Goal: Navigation & Orientation: Find specific page/section

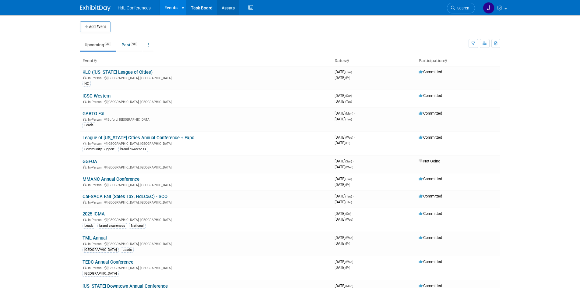
click at [225, 12] on link "Assets" at bounding box center [228, 7] width 22 height 15
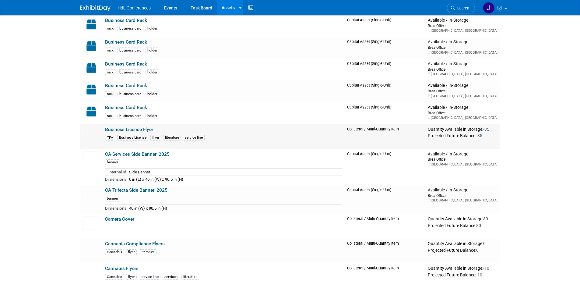
scroll to position [304, 0]
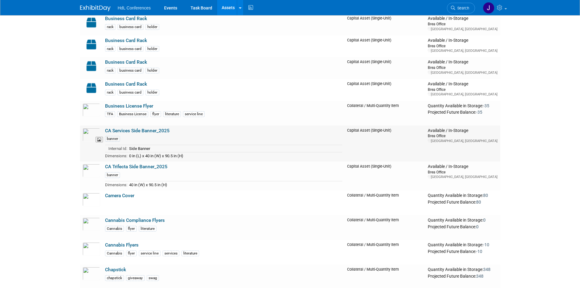
click at [87, 133] on img at bounding box center [91, 134] width 18 height 13
click at [132, 131] on link "CA Services Side Banner_2025" at bounding box center [137, 130] width 65 height 5
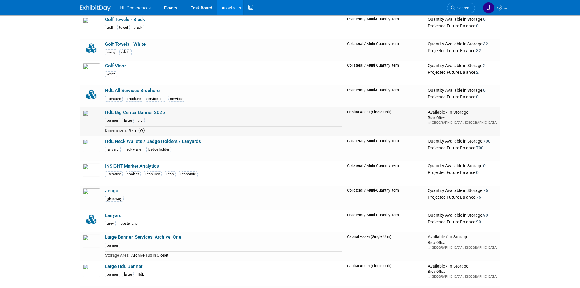
scroll to position [882, 0]
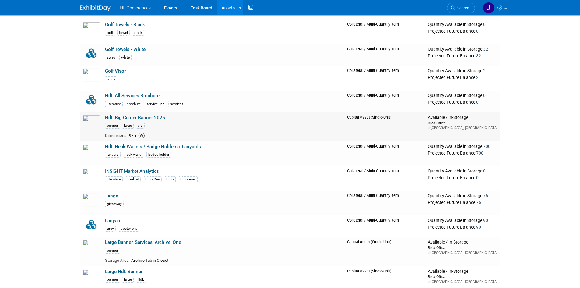
click at [136, 117] on link "HdL Big Center Banner 2025" at bounding box center [135, 117] width 60 height 5
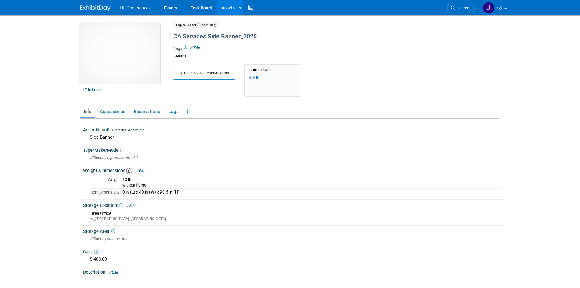
click at [110, 53] on img at bounding box center [120, 53] width 80 height 61
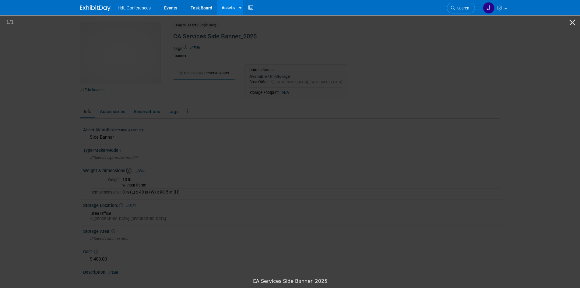
click at [95, 77] on picture at bounding box center [290, 144] width 580 height 260
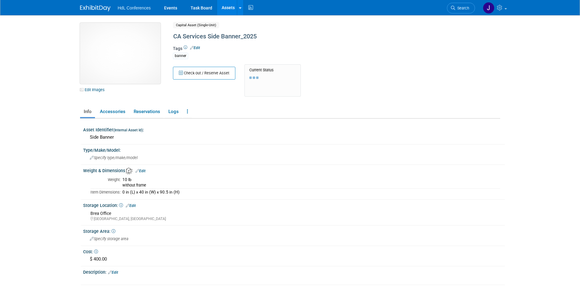
click at [126, 61] on img at bounding box center [120, 53] width 80 height 61
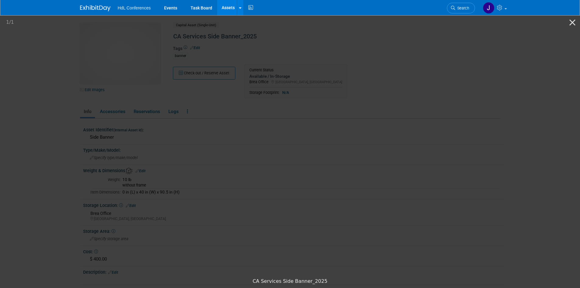
click at [277, 145] on img at bounding box center [290, 145] width 137 height 0
click at [113, 85] on picture at bounding box center [290, 144] width 580 height 260
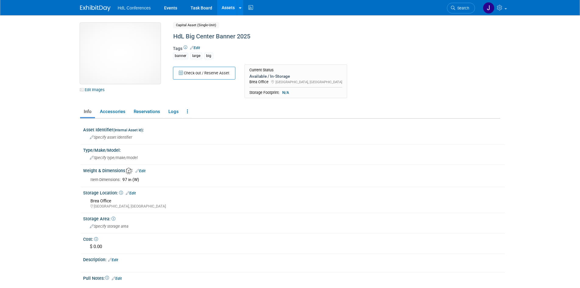
click at [132, 66] on img at bounding box center [120, 53] width 80 height 61
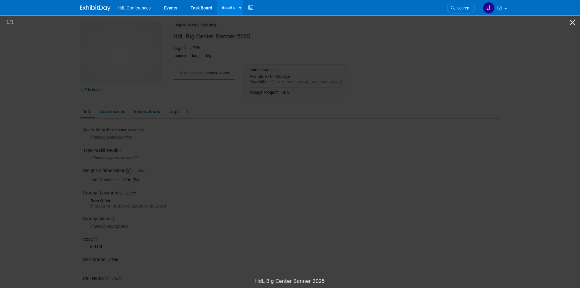
click at [58, 188] on picture at bounding box center [290, 144] width 580 height 260
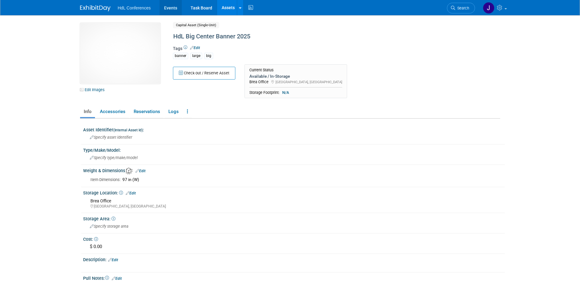
click at [169, 8] on link "Events" at bounding box center [170, 7] width 22 height 15
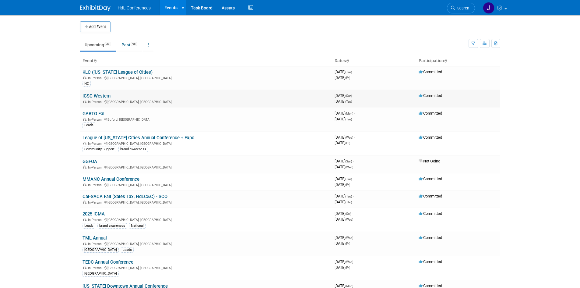
click at [97, 97] on link "ICSC Western" at bounding box center [96, 95] width 28 height 5
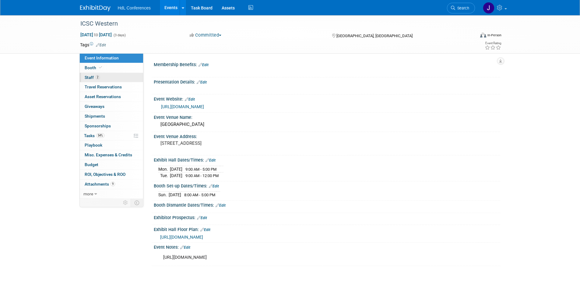
click at [96, 80] on link "2 Staff 2" at bounding box center [111, 77] width 63 height 9
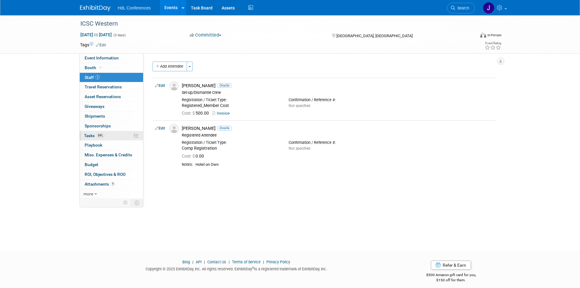
click at [108, 131] on link "54% Tasks 54%" at bounding box center [111, 135] width 63 height 9
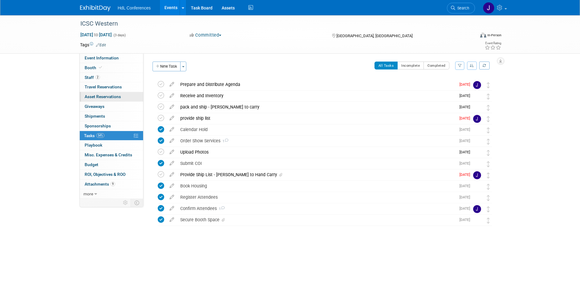
click at [107, 93] on link "0 Asset Reservations 0" at bounding box center [111, 96] width 63 height 9
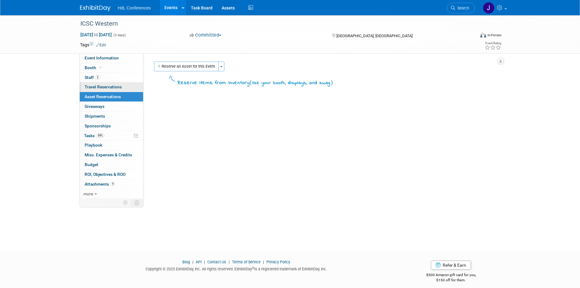
click at [107, 88] on span "Travel Reservations 0" at bounding box center [103, 86] width 37 height 5
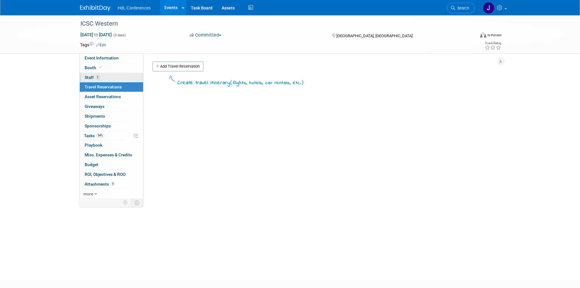
click at [107, 82] on link "2 Staff 2" at bounding box center [111, 77] width 63 height 9
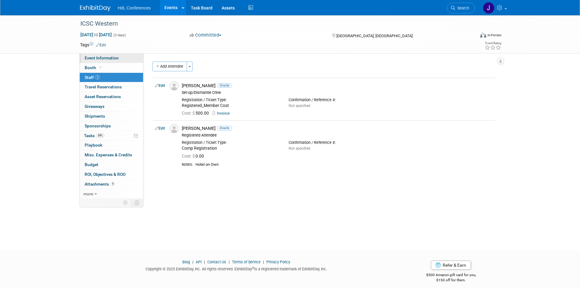
click at [100, 59] on span "Event Information" at bounding box center [102, 57] width 34 height 5
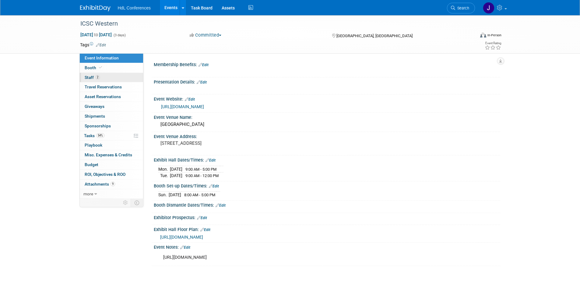
click at [102, 73] on link "2 Staff 2" at bounding box center [111, 77] width 63 height 9
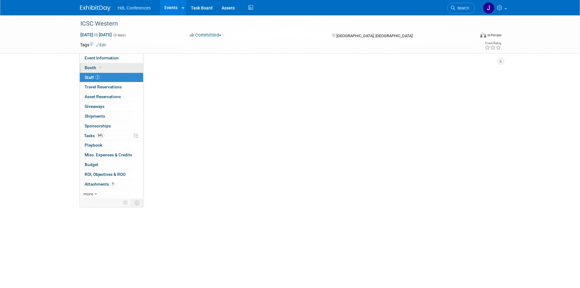
click at [102, 66] on span at bounding box center [100, 67] width 5 height 5
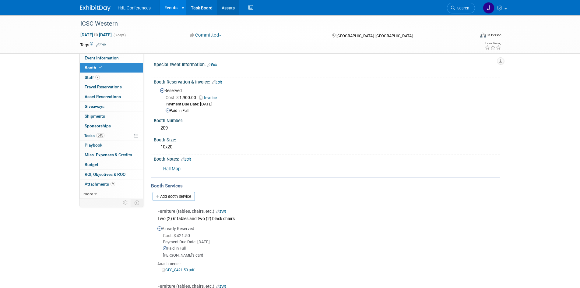
click at [219, 8] on link "Assets" at bounding box center [228, 7] width 22 height 15
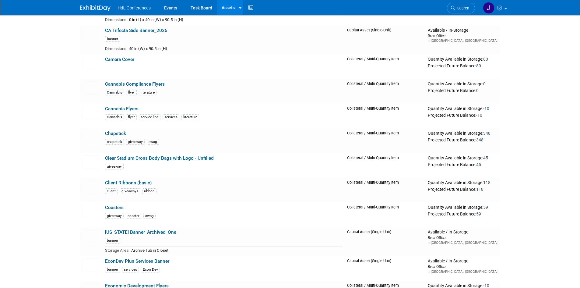
scroll to position [562, 0]
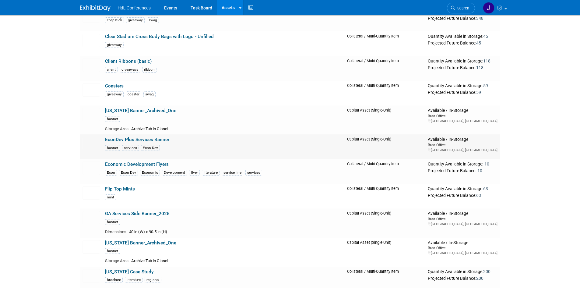
click at [121, 137] on td "EconDev Plus Services Banner banner services Econ Dev" at bounding box center [224, 146] width 242 height 25
click at [138, 139] on link "EconDev Plus Services Banner" at bounding box center [137, 139] width 64 height 5
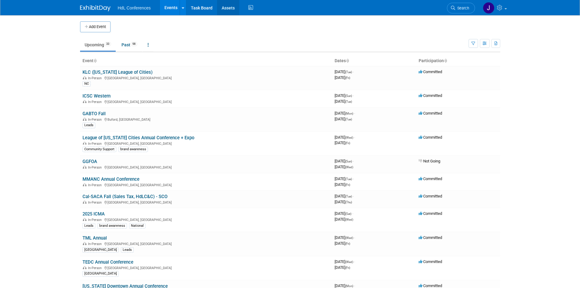
click at [222, 8] on link "Assets" at bounding box center [228, 7] width 22 height 15
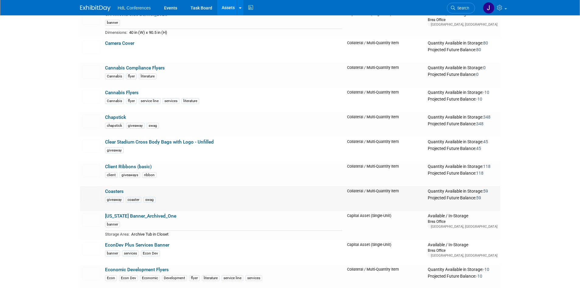
scroll to position [517, 0]
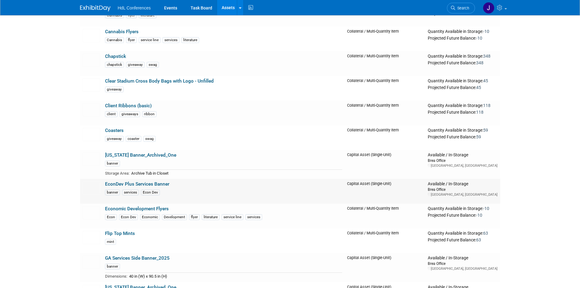
click at [127, 185] on link "EconDev Plus Services Banner" at bounding box center [137, 183] width 64 height 5
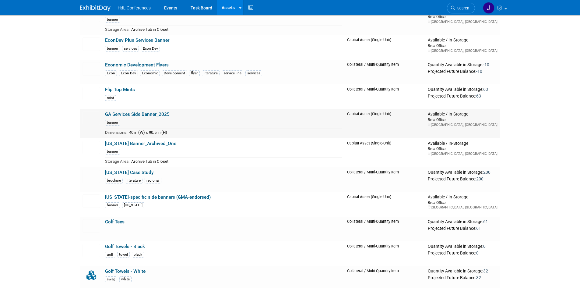
scroll to position [639, 0]
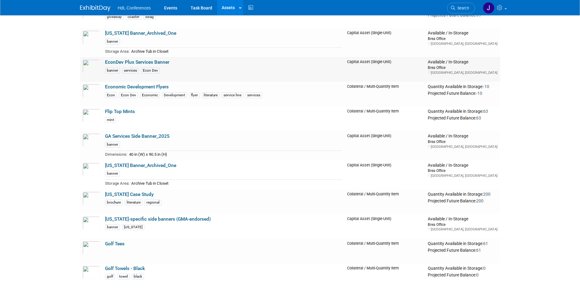
click at [121, 63] on link "EconDev Plus Services Banner" at bounding box center [137, 61] width 64 height 5
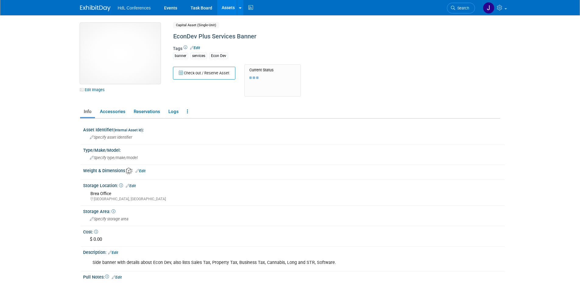
click at [129, 54] on img at bounding box center [120, 53] width 80 height 61
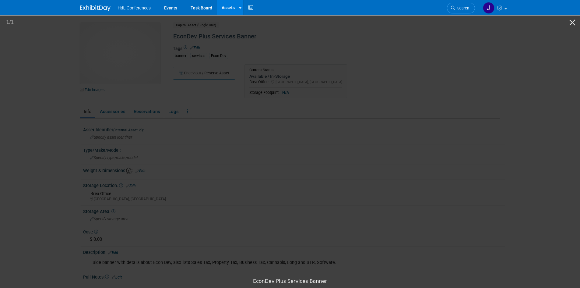
click at [49, 114] on picture at bounding box center [290, 144] width 580 height 260
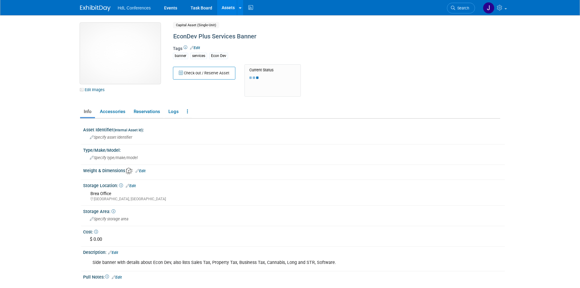
click at [124, 64] on img at bounding box center [120, 53] width 80 height 61
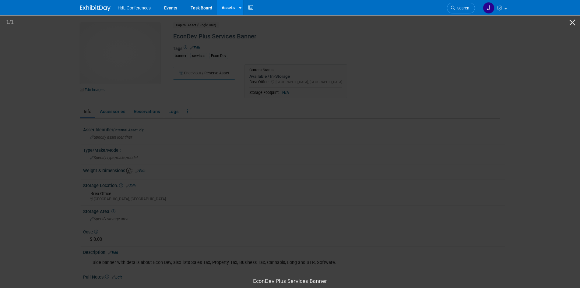
drag, startPoint x: 570, startPoint y: 20, endPoint x: 545, endPoint y: 48, distance: 37.3
click at [570, 20] on button "Close gallery" at bounding box center [571, 22] width 15 height 14
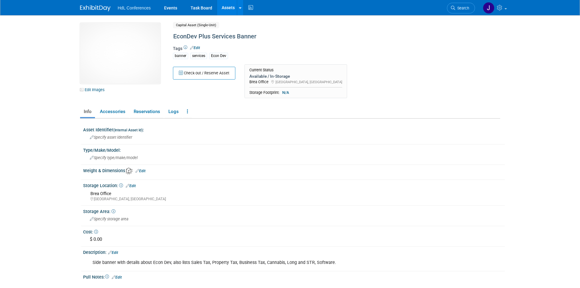
click at [84, 2] on div at bounding box center [99, 5] width 38 height 11
click at [87, 7] on img at bounding box center [95, 8] width 30 height 6
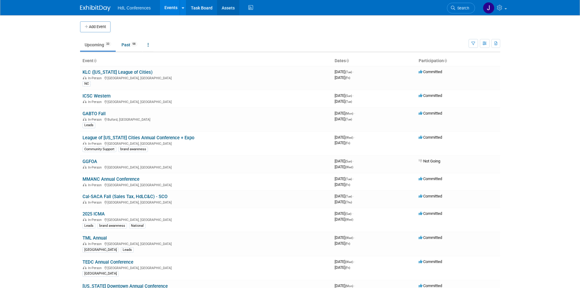
click at [223, 8] on link "Assets" at bounding box center [228, 7] width 22 height 15
